Goal: Communication & Community: Answer question/provide support

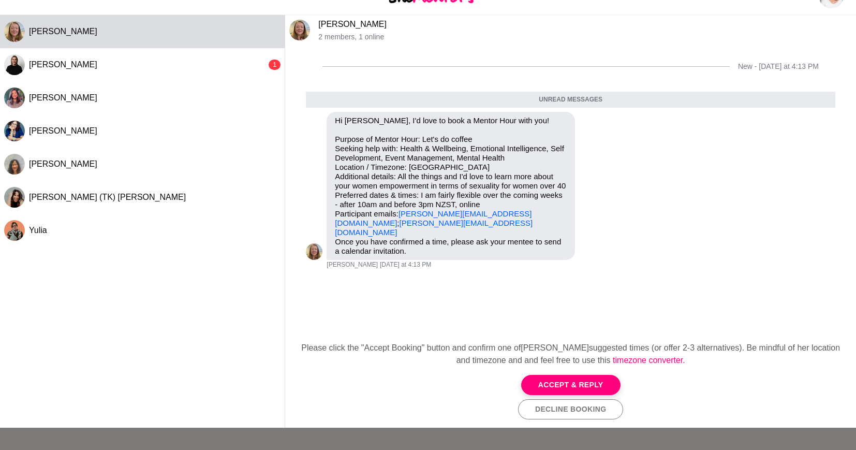
scroll to position [31, 0]
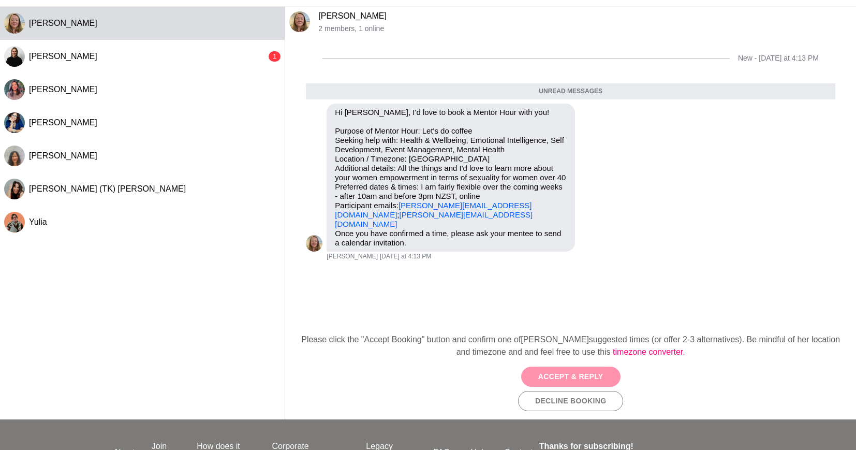
click at [577, 379] on button "Accept & Reply" at bounding box center [570, 376] width 99 height 20
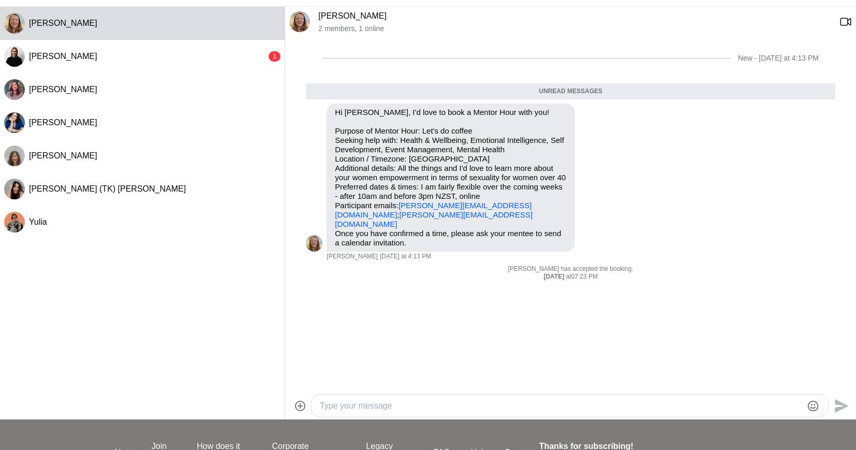
click at [508, 407] on textarea "Type your message" at bounding box center [561, 406] width 482 height 12
type textarea "Hi [PERSON_NAME]. I can do 12pm [DATE][DATE]. Does this work?"
click at [841, 407] on icon "Send" at bounding box center [842, 406] width 14 height 14
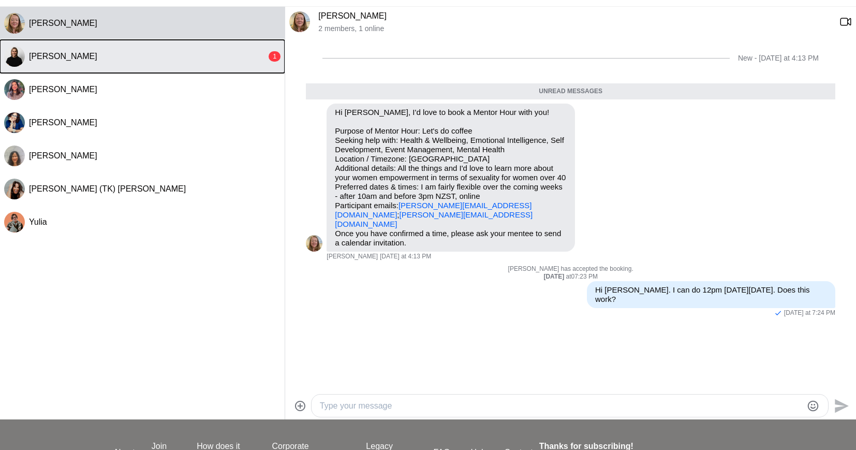
click at [63, 61] on div "[PERSON_NAME]" at bounding box center [148, 56] width 238 height 10
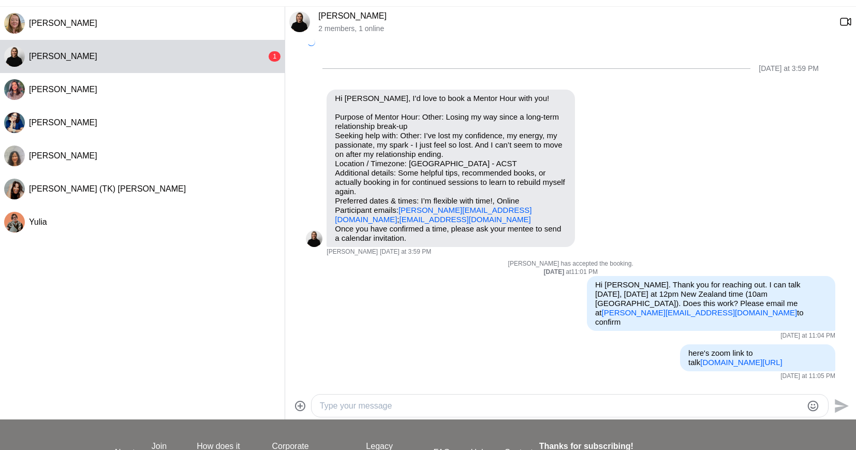
scroll to position [189, 0]
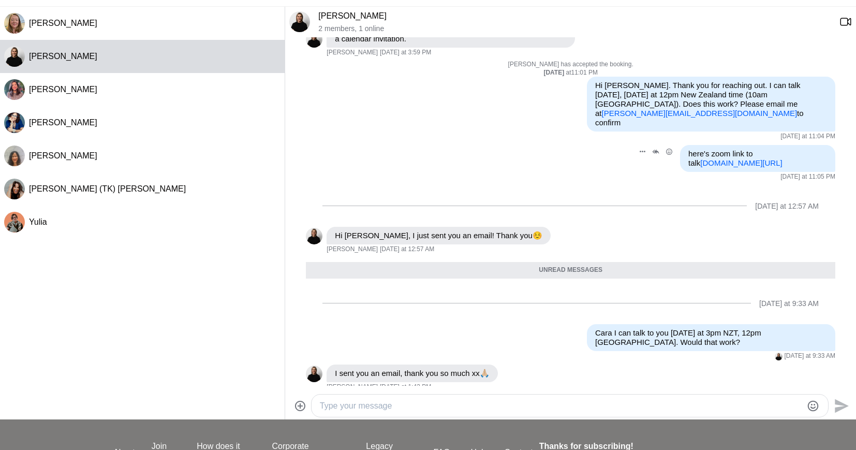
drag, startPoint x: 828, startPoint y: 155, endPoint x: 685, endPoint y: 143, distance: 143.4
click at [685, 145] on div "here's zoom link to talk [DOMAIN_NAME][URL]" at bounding box center [757, 158] width 155 height 27
copy p "here's zoom link to talk [DOMAIN_NAME][URL]"
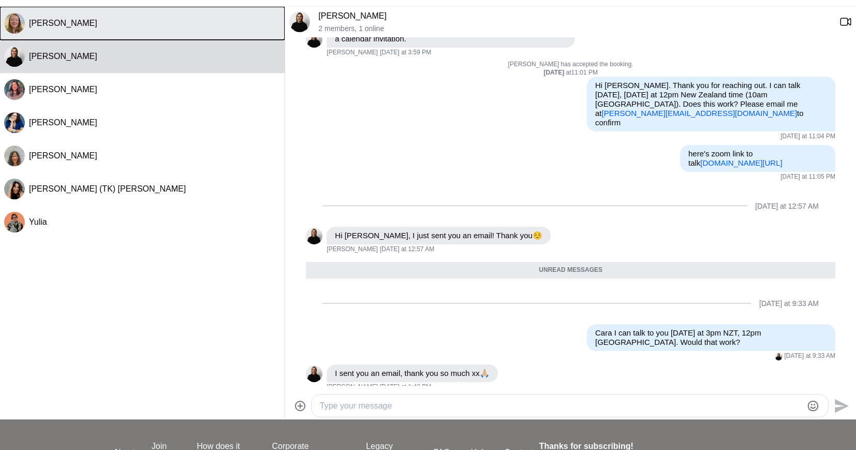
click at [53, 25] on span "[PERSON_NAME]" at bounding box center [63, 23] width 68 height 9
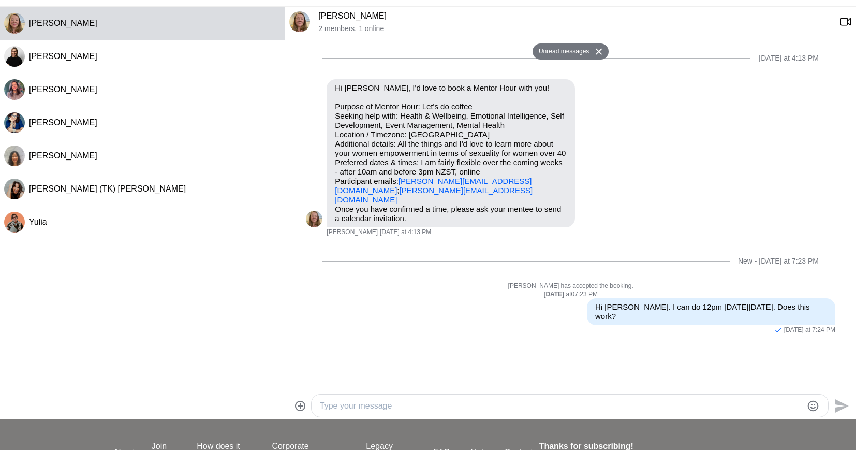
click at [576, 406] on textarea "Type your message" at bounding box center [561, 406] width 482 height 12
paste textarea "here's zoom link to talk [DOMAIN_NAME][URL]"
type textarea "here's zoom link to talk [DOMAIN_NAME][URL]"
click at [842, 398] on icon "Send" at bounding box center [842, 400] width 14 height 14
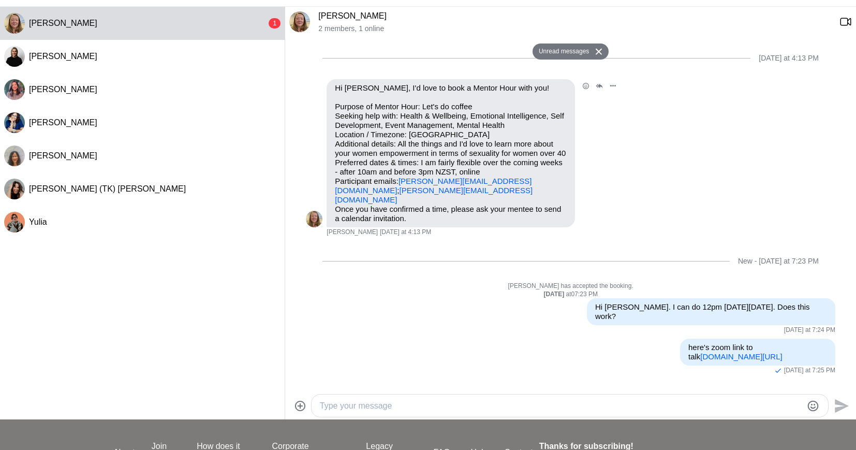
scroll to position [0, 0]
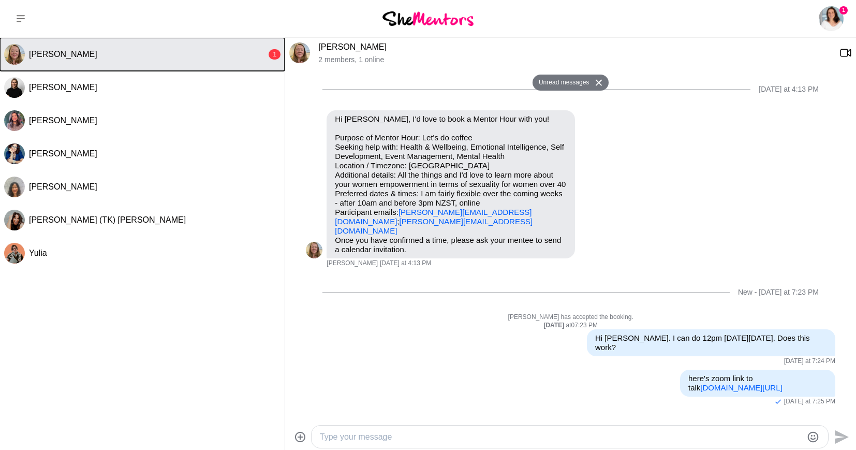
click at [167, 53] on div "[PERSON_NAME]" at bounding box center [148, 54] width 238 height 10
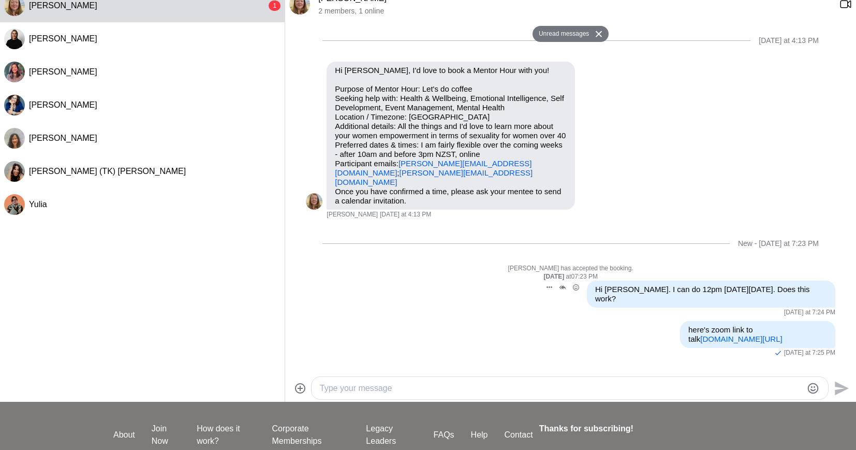
scroll to position [137, 0]
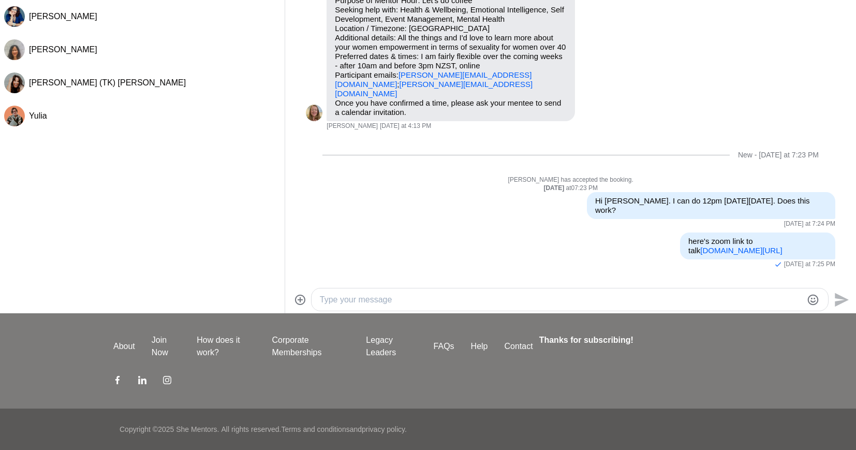
click at [493, 302] on textarea "Type your message" at bounding box center [561, 299] width 482 height 12
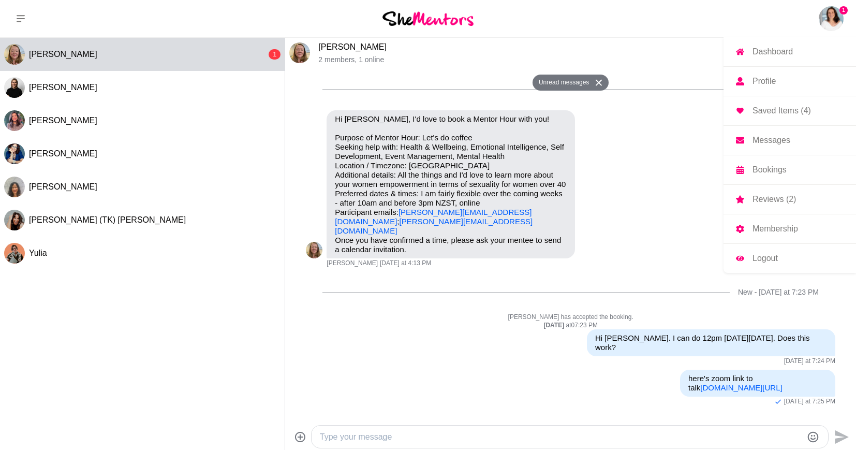
click at [762, 199] on p "Reviews (2)" at bounding box center [774, 199] width 43 height 8
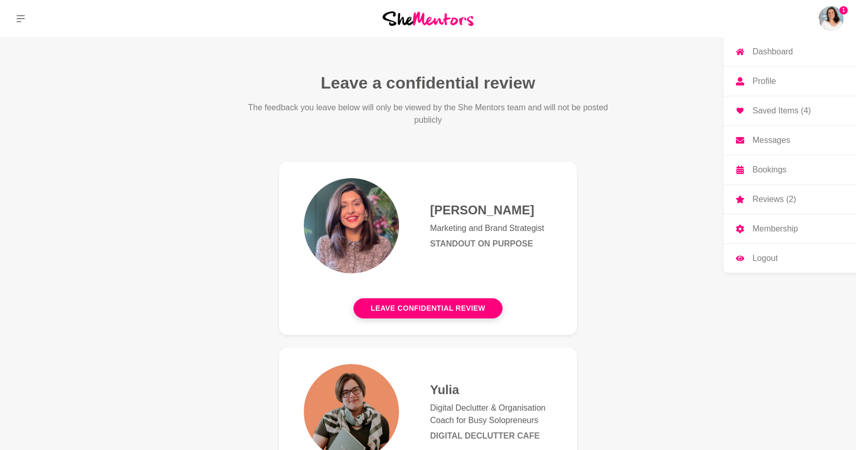
click at [761, 143] on p "Messages" at bounding box center [772, 140] width 38 height 8
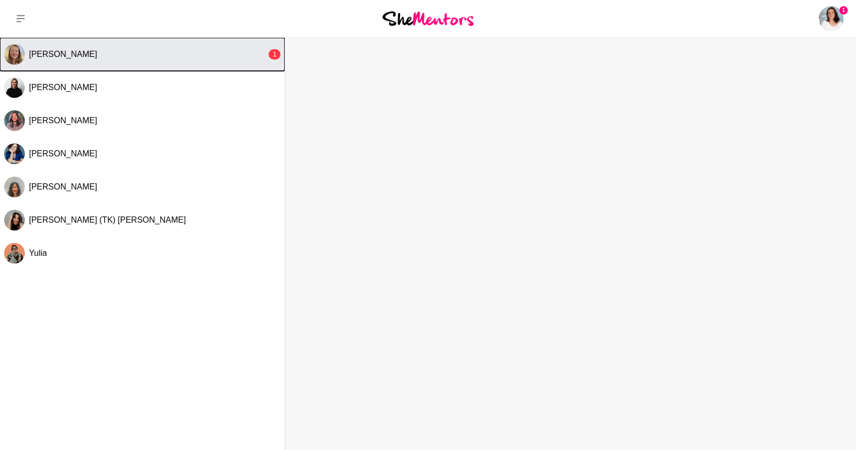
click at [190, 62] on button "[PERSON_NAME] 1" at bounding box center [142, 54] width 285 height 33
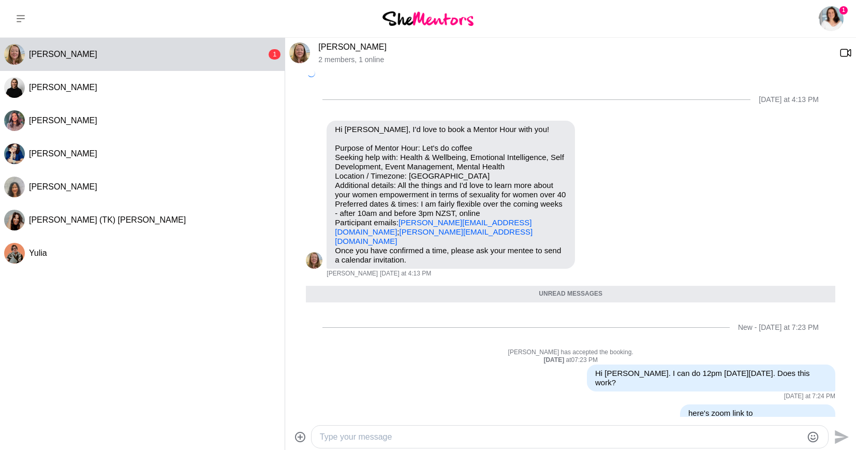
scroll to position [18, 0]
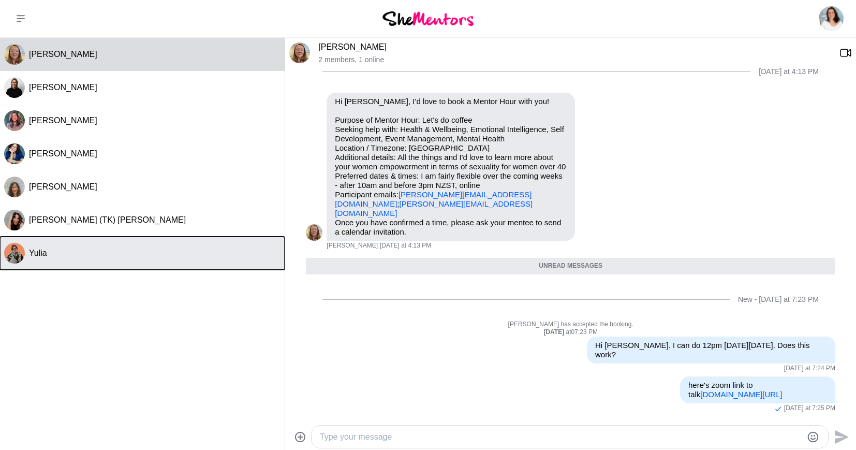
click at [91, 243] on button "Yulia" at bounding box center [142, 253] width 285 height 33
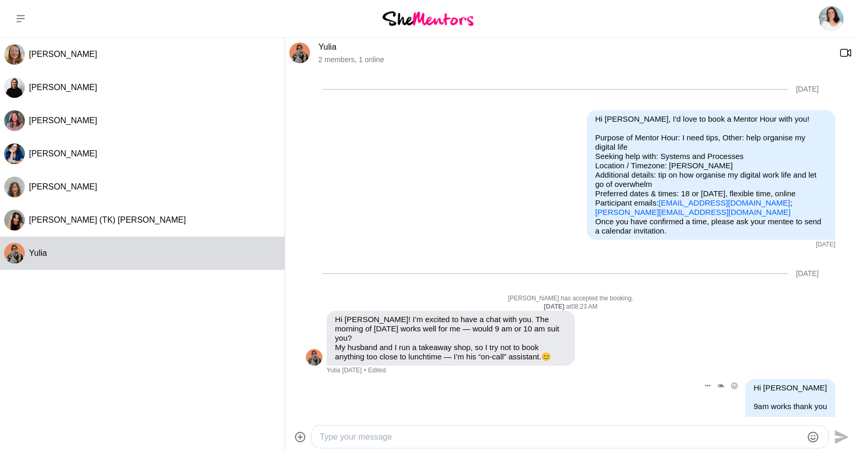
scroll to position [80, 0]
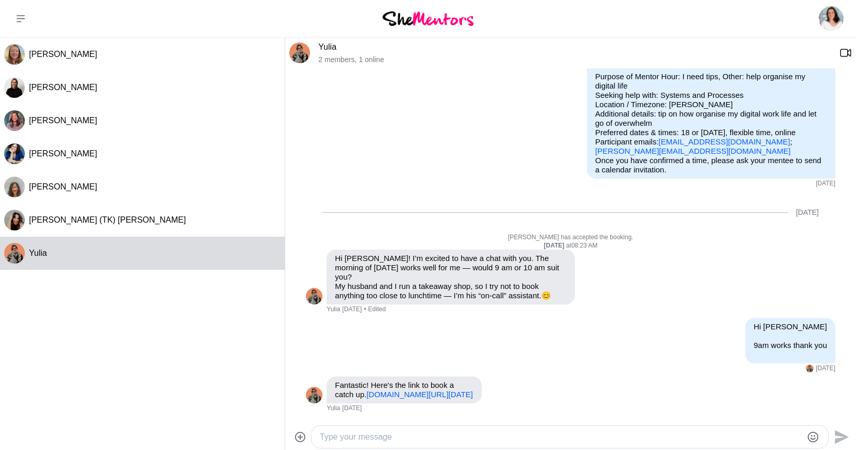
click at [366, 439] on textarea "Type your message" at bounding box center [561, 437] width 482 height 12
type textarea "f"
type textarea "Hi [PERSON_NAME]. Can I rebook"
